Goal: Information Seeking & Learning: Check status

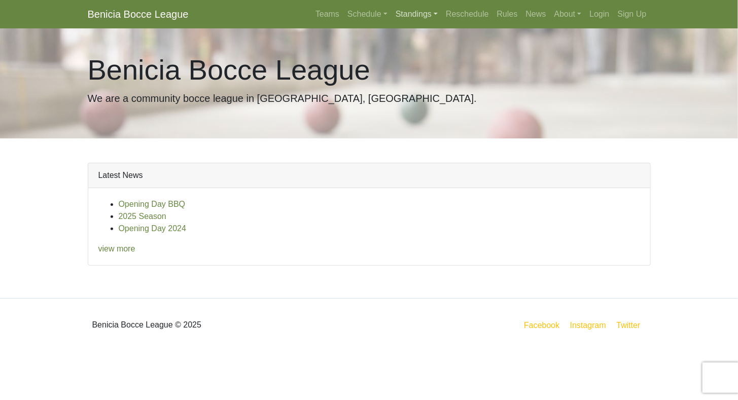
click at [401, 17] on link "Standings" at bounding box center [416, 14] width 50 height 20
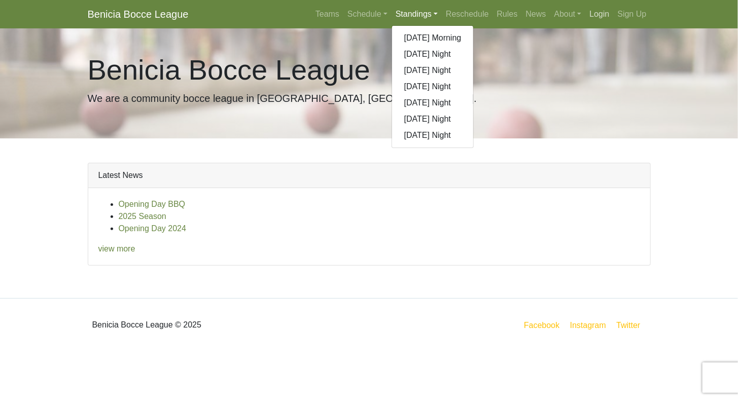
click at [597, 17] on link "Login" at bounding box center [599, 14] width 28 height 20
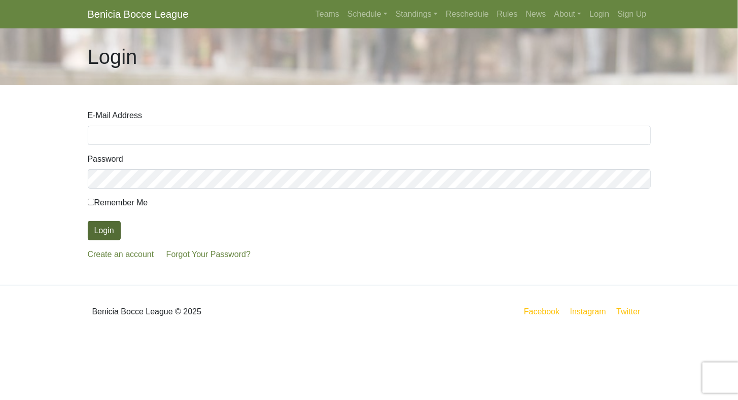
type input "annlindsay513@comcast.net"
click at [99, 231] on button "Login" at bounding box center [104, 230] width 33 height 19
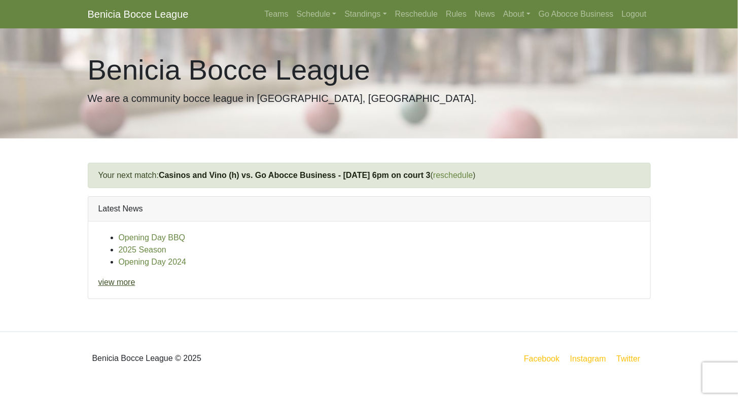
click at [124, 280] on link "view more" at bounding box center [116, 282] width 37 height 9
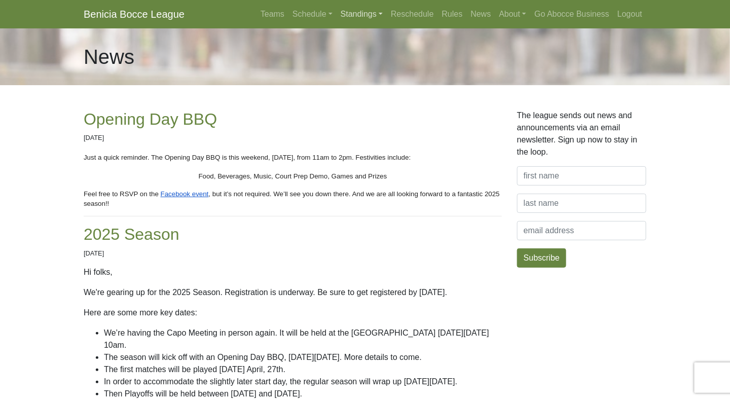
click at [360, 15] on link "Standings" at bounding box center [362, 14] width 50 height 20
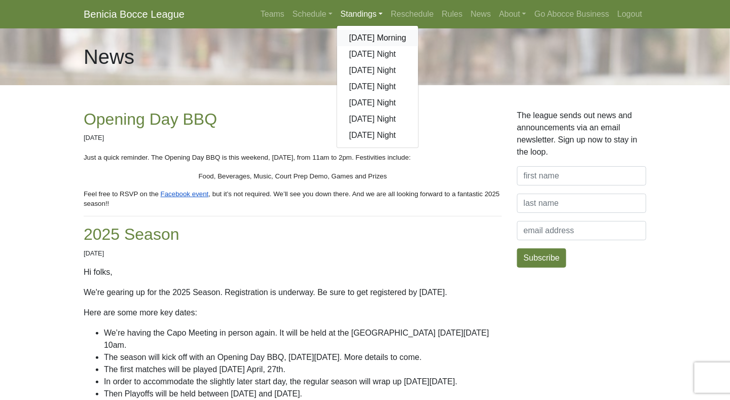
click at [363, 39] on link "[DATE] Morning" at bounding box center [378, 38] width 82 height 16
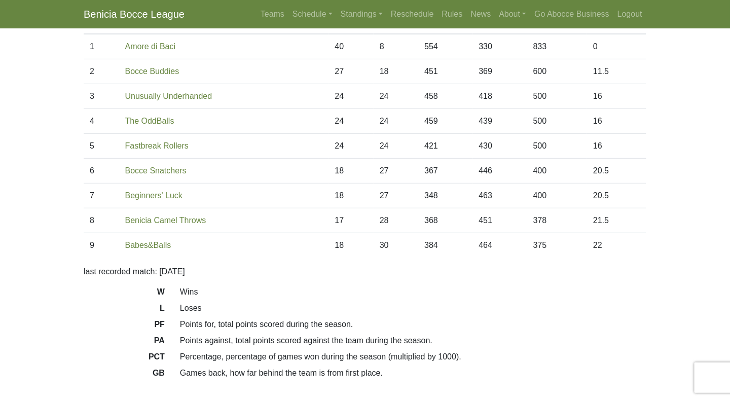
scroll to position [101, 0]
click at [350, 17] on link "Standings" at bounding box center [362, 14] width 50 height 20
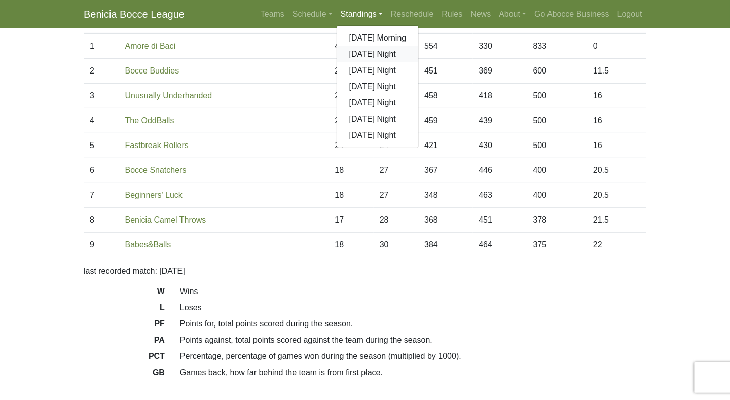
click at [359, 55] on link "[DATE] Night" at bounding box center [378, 54] width 82 height 16
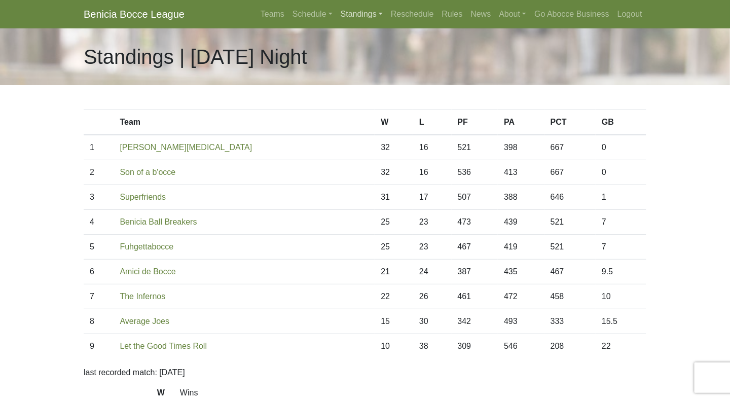
click at [365, 17] on link "Standings" at bounding box center [362, 14] width 50 height 20
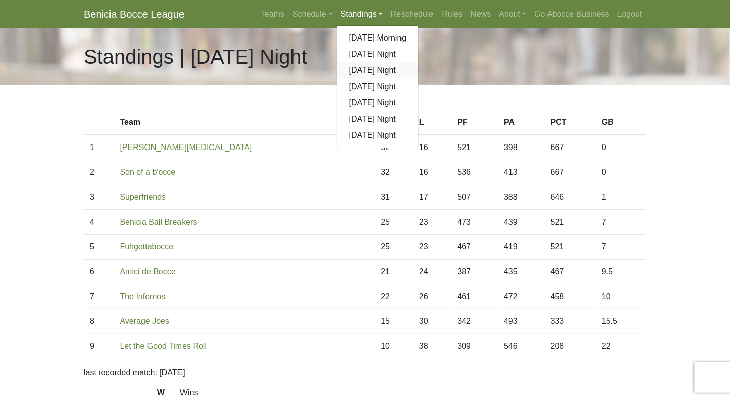
click at [367, 70] on link "[DATE] Night" at bounding box center [378, 70] width 82 height 16
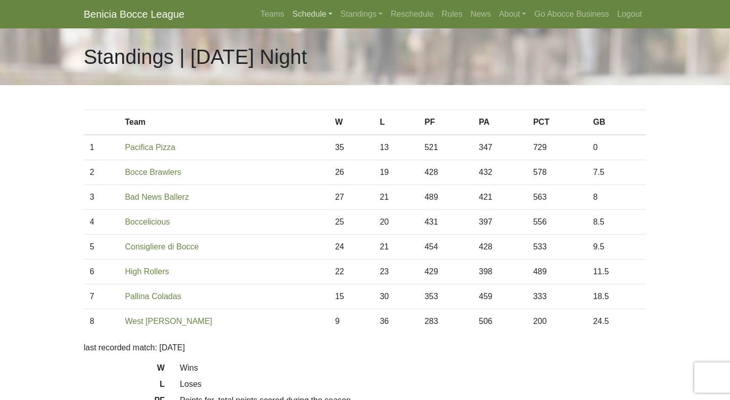
click at [316, 16] on link "Schedule" at bounding box center [312, 14] width 48 height 20
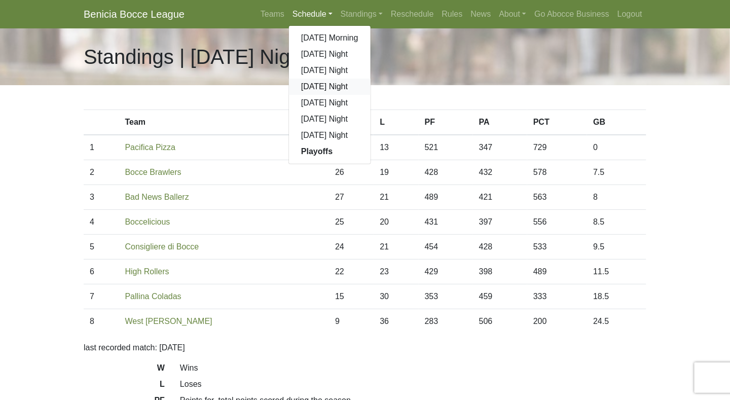
click at [317, 86] on link "[DATE] Night" at bounding box center [330, 87] width 82 height 16
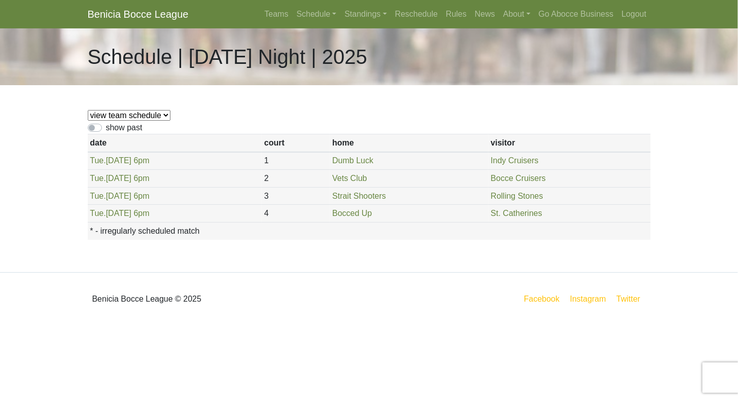
click at [106, 129] on label "show past" at bounding box center [124, 128] width 36 height 12
click at [106, 128] on input "show past" at bounding box center [109, 125] width 7 height 7
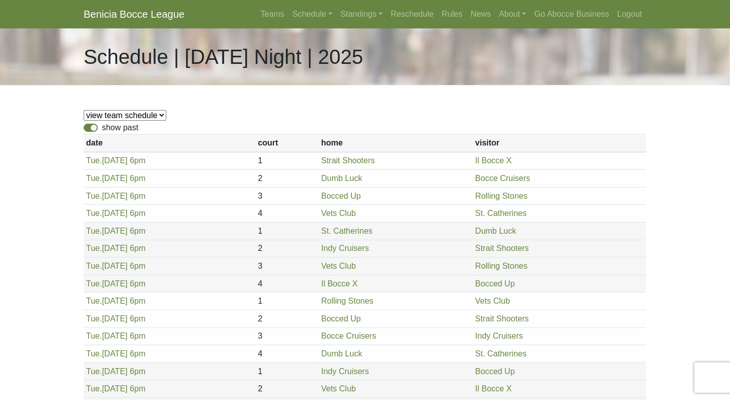
click at [102, 128] on label "show past" at bounding box center [120, 128] width 36 height 12
click at [102, 128] on input "show past" at bounding box center [105, 125] width 7 height 7
checkbox input "false"
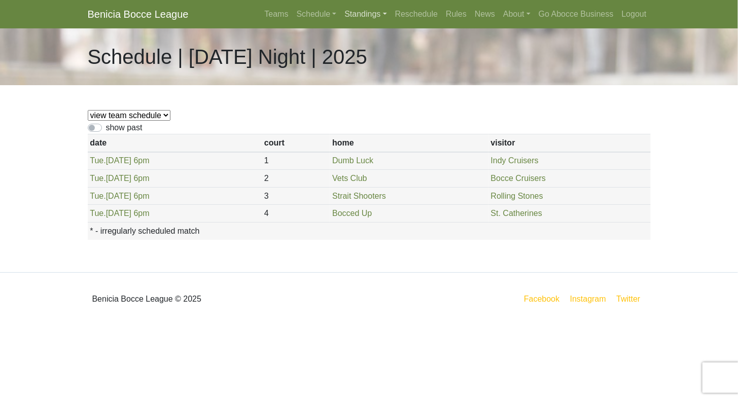
click at [358, 17] on link "Standings" at bounding box center [365, 14] width 50 height 20
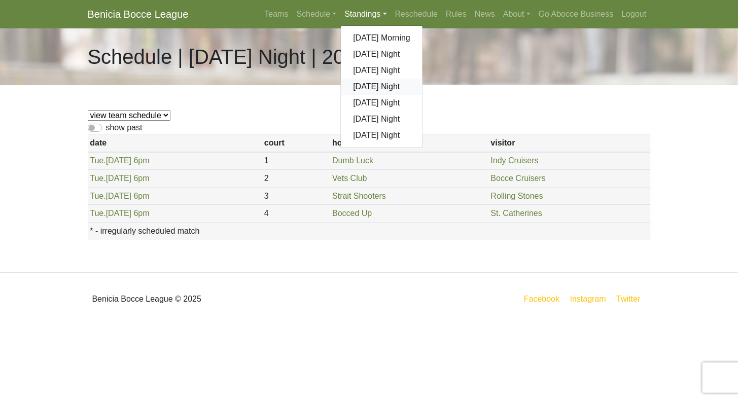
click at [364, 89] on link "[DATE] Night" at bounding box center [382, 87] width 82 height 16
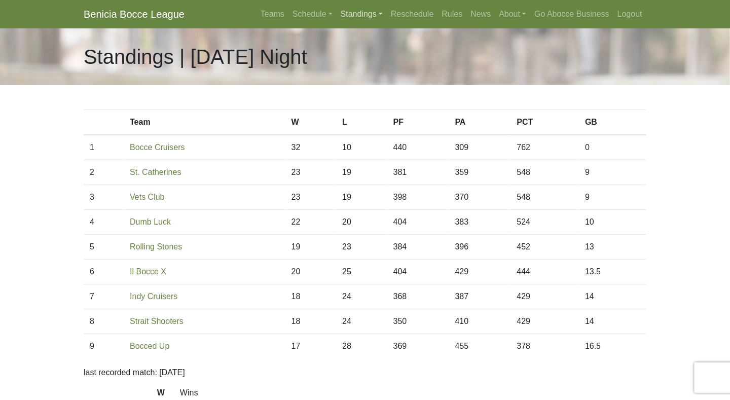
click at [356, 17] on link "Standings" at bounding box center [362, 14] width 50 height 20
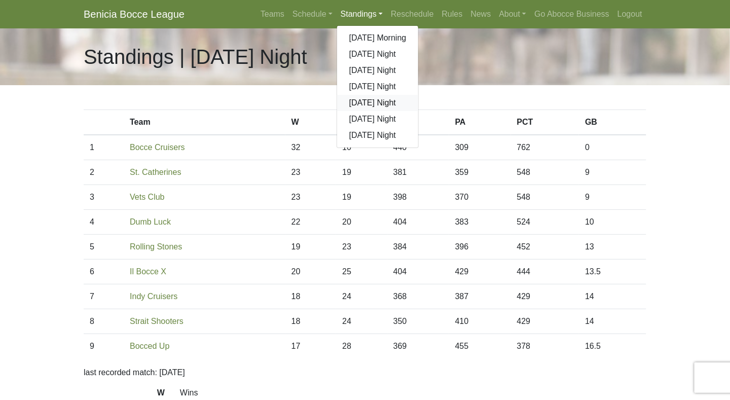
click at [362, 104] on link "[DATE] Night" at bounding box center [378, 103] width 82 height 16
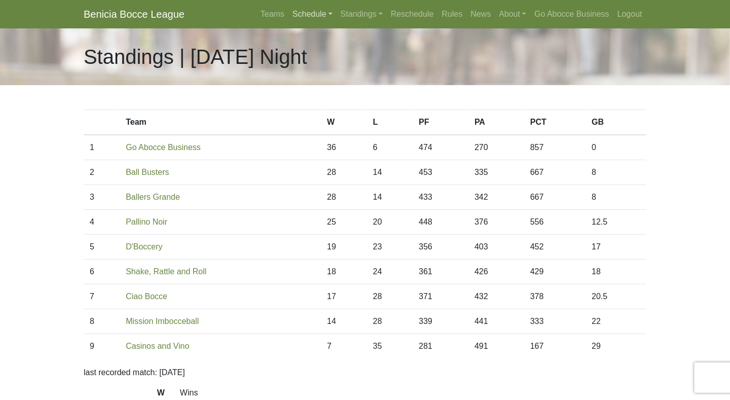
click at [305, 16] on link "Schedule" at bounding box center [312, 14] width 48 height 20
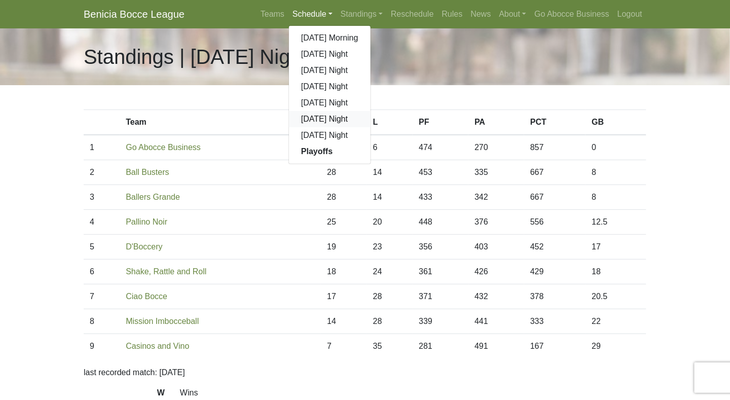
click at [310, 122] on link "[DATE] Night" at bounding box center [330, 119] width 82 height 16
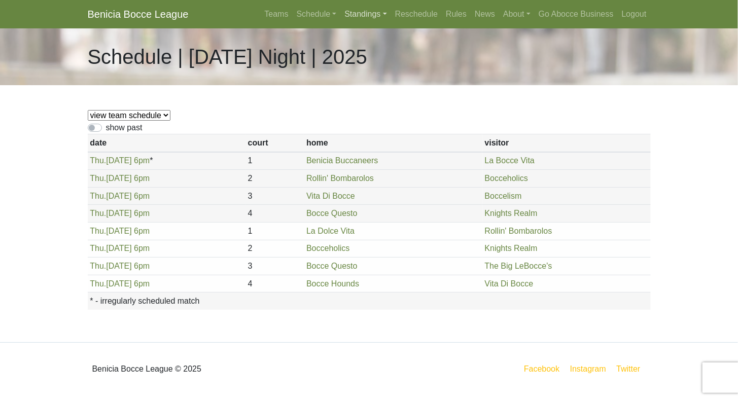
click at [361, 15] on link "Standings" at bounding box center [365, 14] width 50 height 20
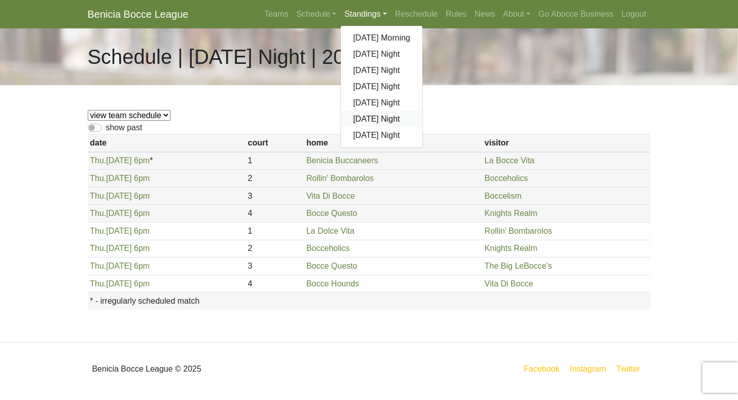
click at [367, 122] on link "[DATE] Night" at bounding box center [382, 119] width 82 height 16
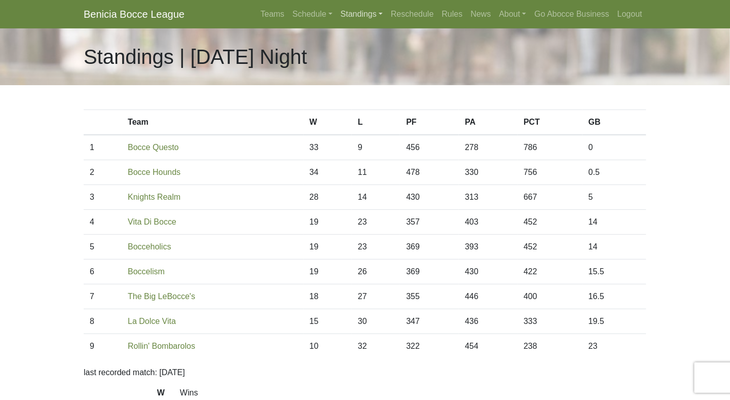
click at [366, 17] on link "Standings" at bounding box center [362, 14] width 50 height 20
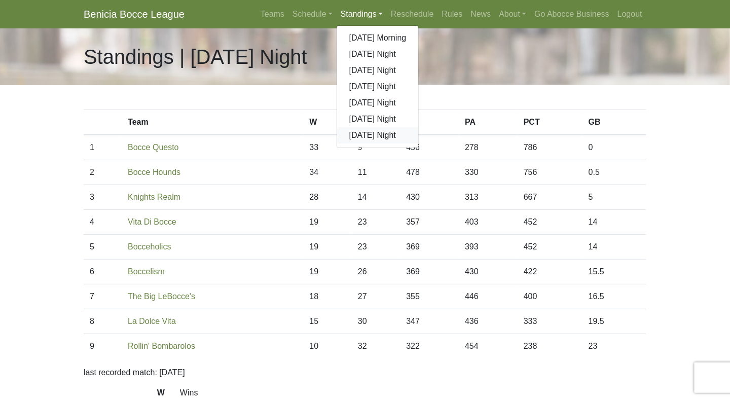
click at [368, 135] on link "[DATE] Night" at bounding box center [378, 135] width 82 height 16
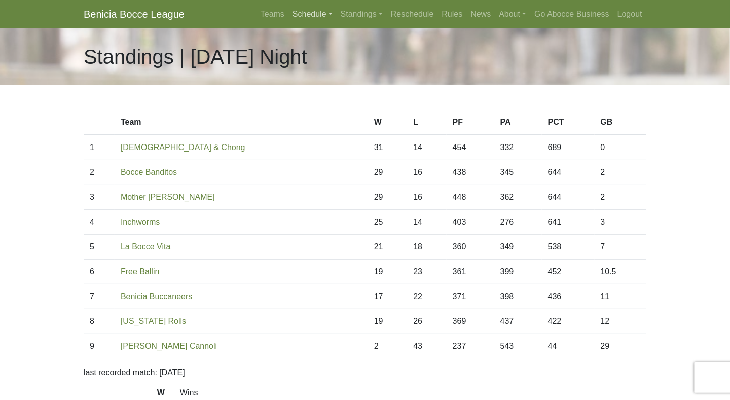
click at [310, 16] on link "Schedule" at bounding box center [312, 14] width 48 height 20
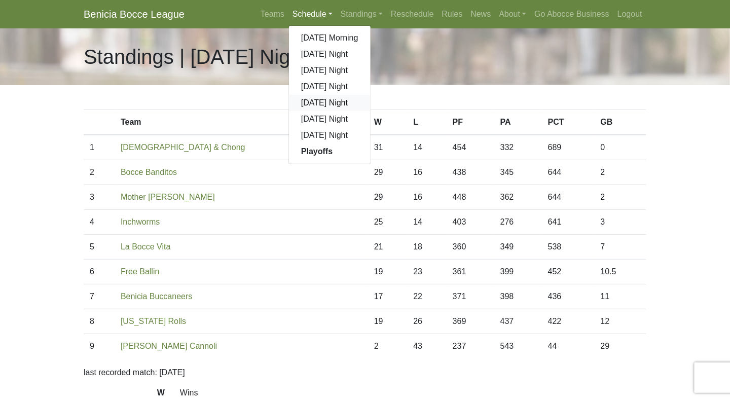
click at [324, 102] on link "[DATE] Night" at bounding box center [330, 103] width 82 height 16
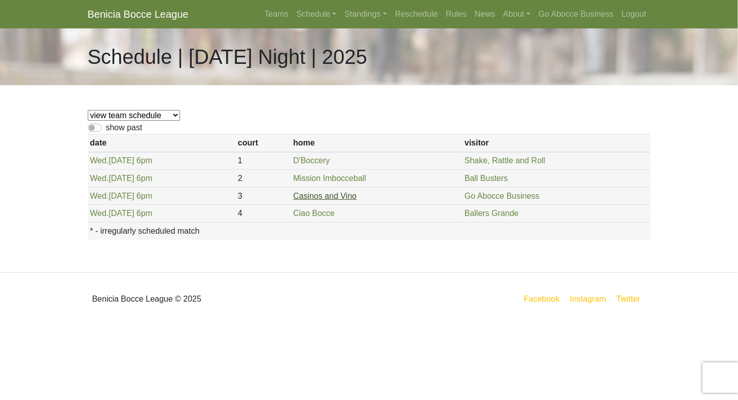
click at [324, 194] on link "Casinos and Vino" at bounding box center [324, 196] width 63 height 9
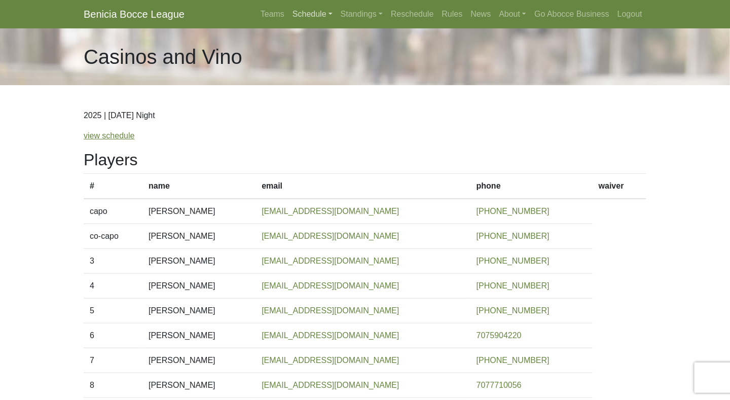
click at [309, 15] on link "Schedule" at bounding box center [312, 14] width 48 height 20
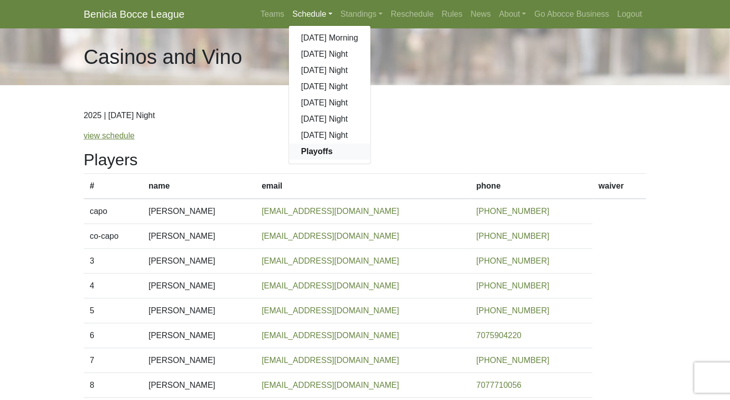
click at [323, 150] on strong "Playoffs" at bounding box center [316, 151] width 31 height 9
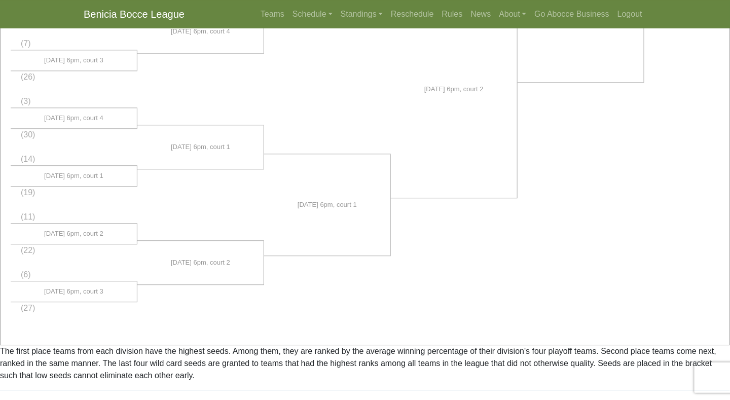
scroll to position [794, 0]
